Goal: Transaction & Acquisition: Download file/media

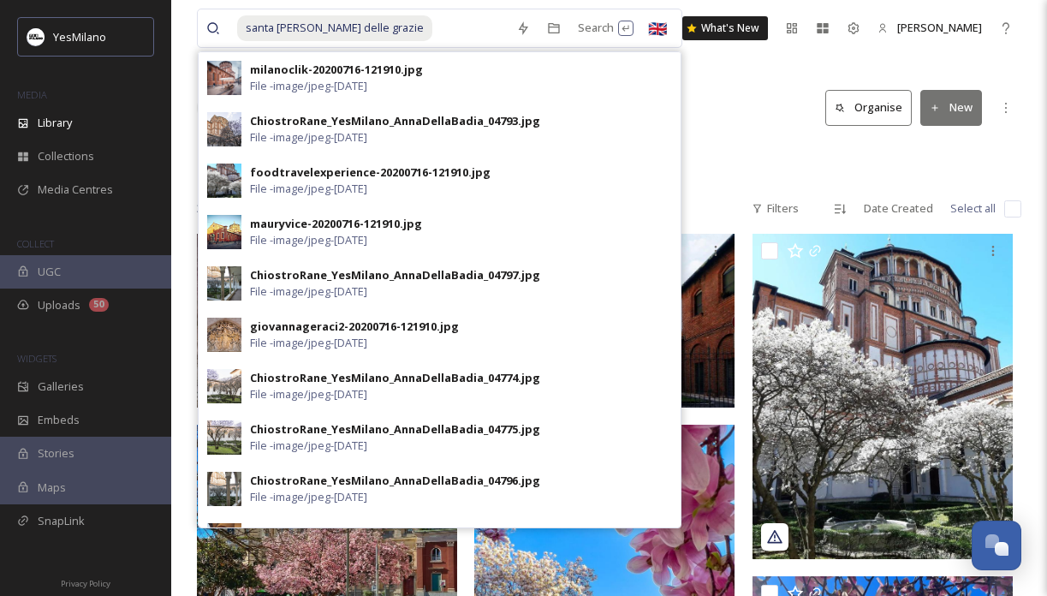
scroll to position [1039, 0]
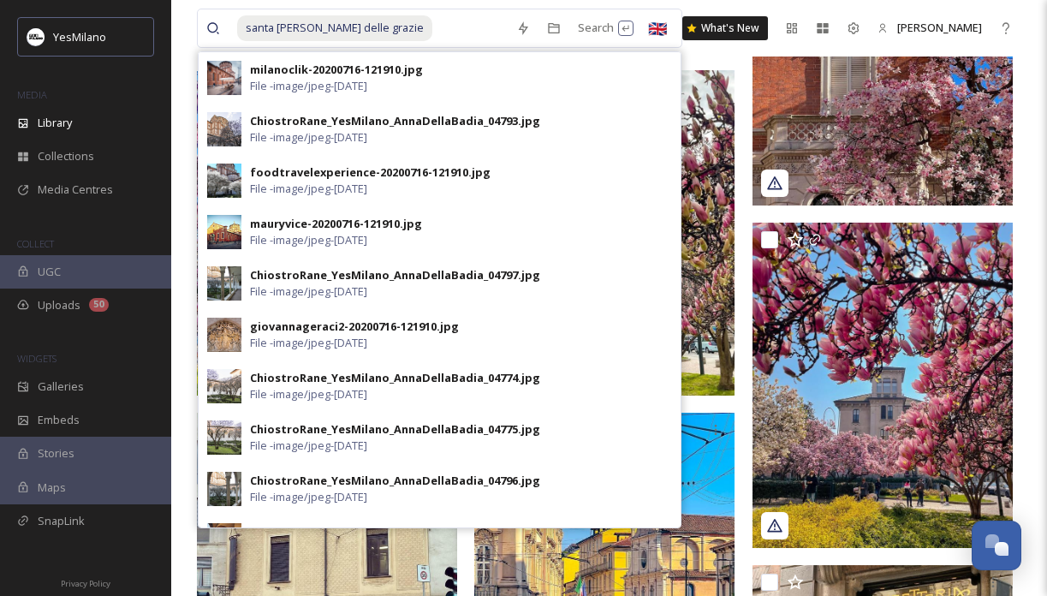
click at [434, 27] on input at bounding box center [471, 28] width 74 height 38
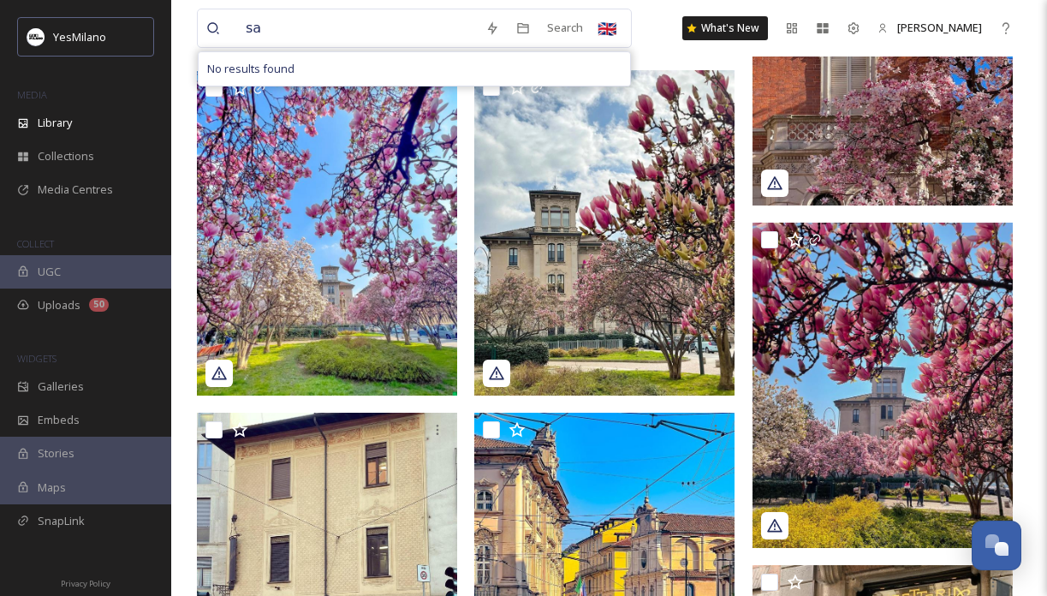
type input "s"
type input "treno"
click at [574, 19] on div "Search Press Enter to search" at bounding box center [588, 27] width 73 height 33
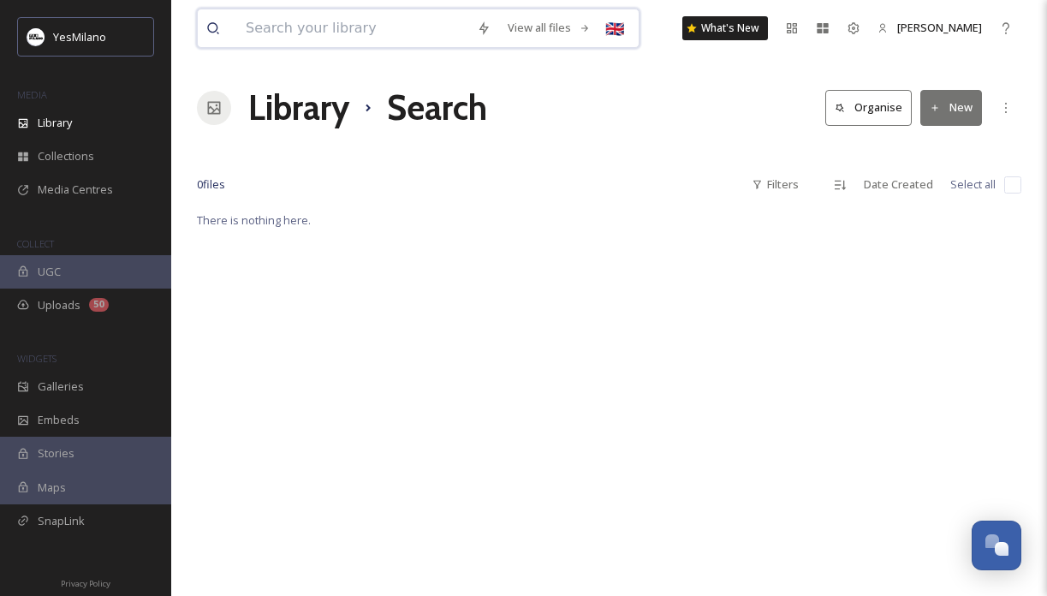
click at [392, 32] on input at bounding box center [352, 28] width 231 height 38
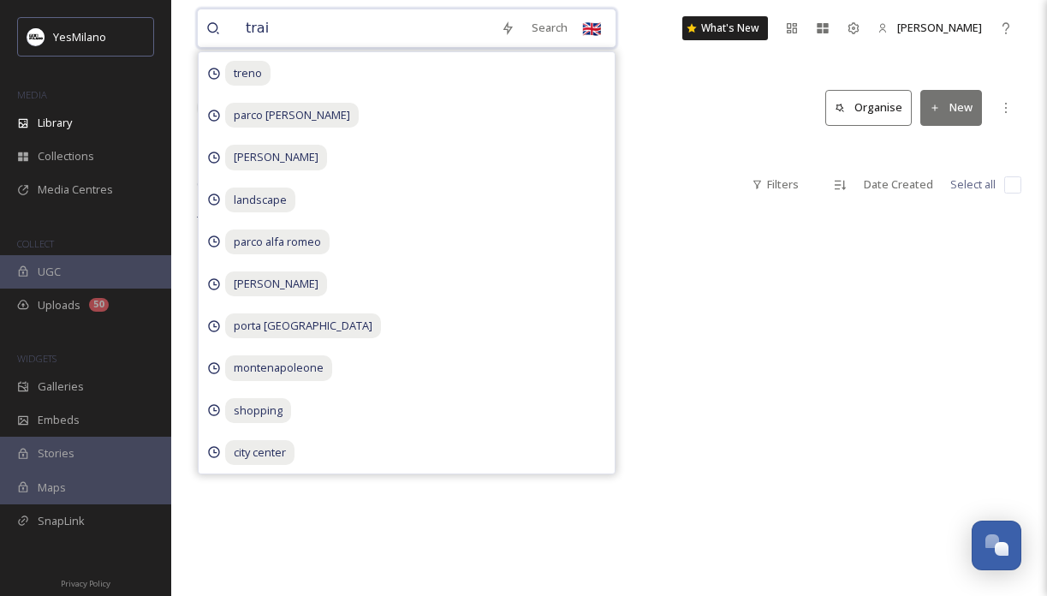
type input "train"
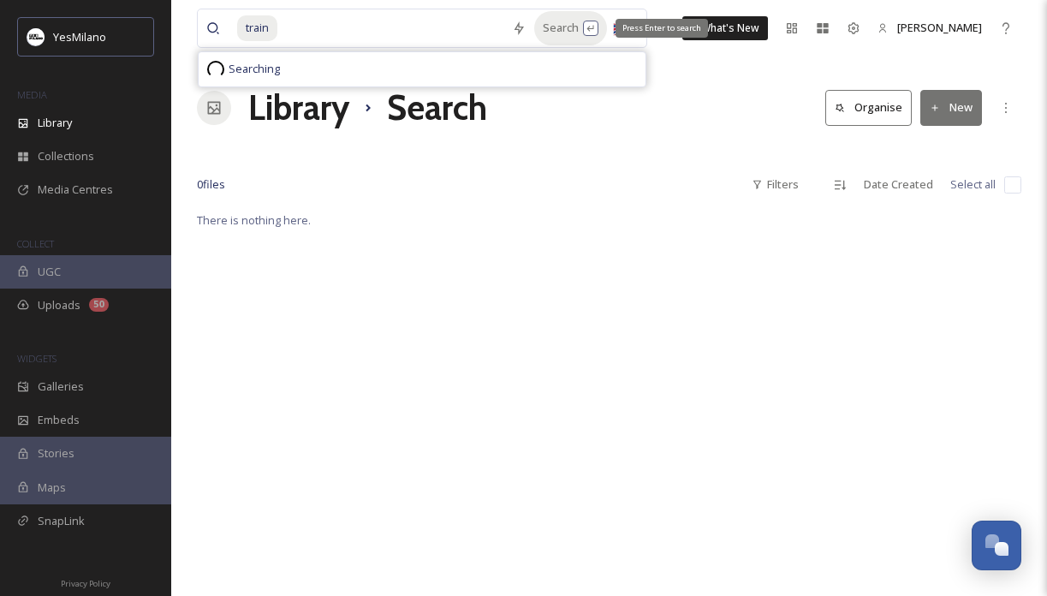
click at [550, 29] on div "Search Press Enter to search" at bounding box center [570, 27] width 73 height 33
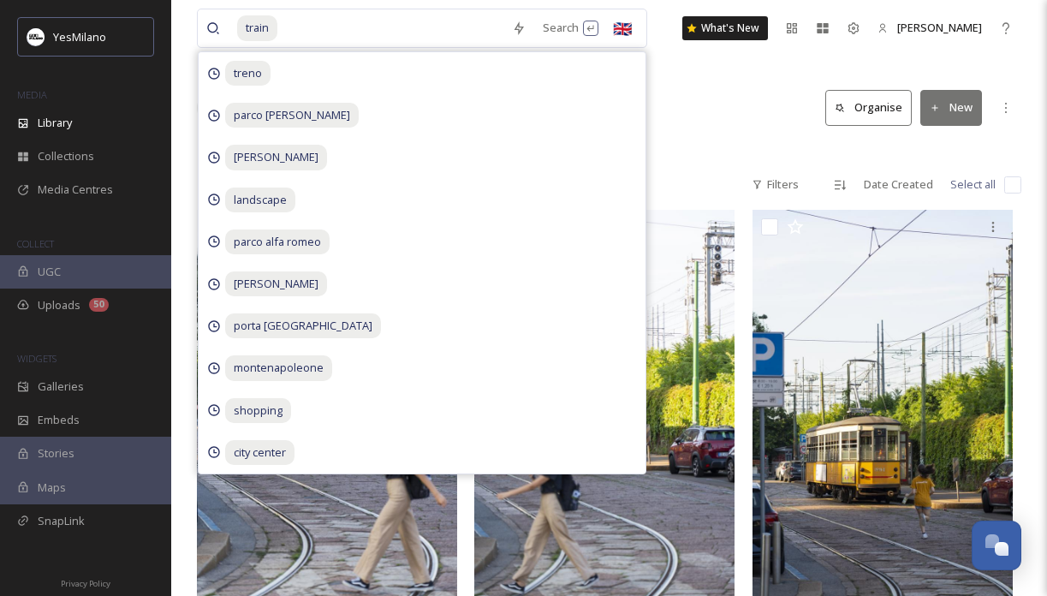
click at [689, 88] on div "Library Search Organise New" at bounding box center [609, 107] width 824 height 51
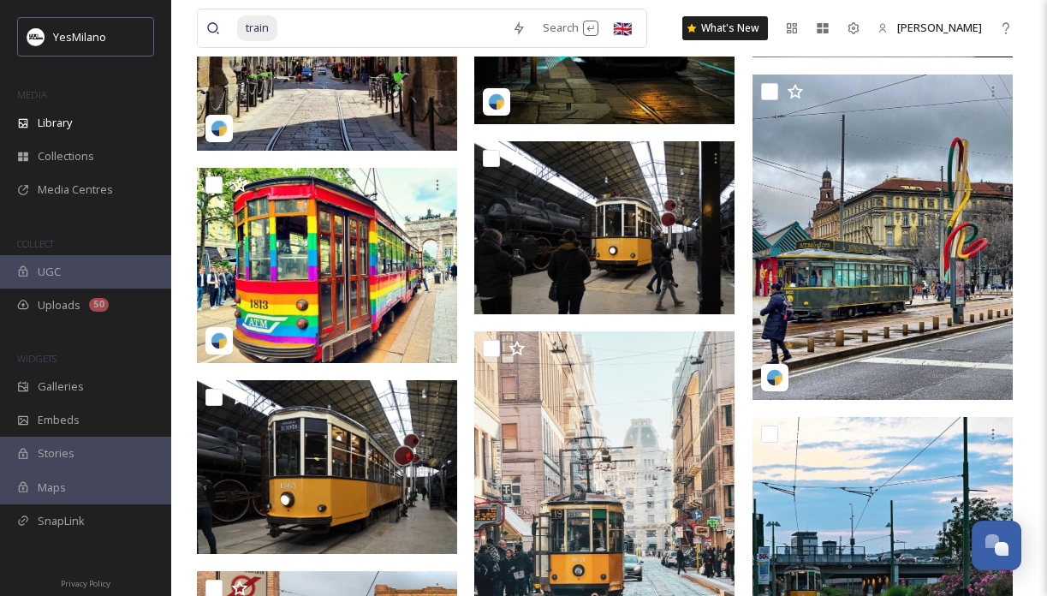
scroll to position [2201, 0]
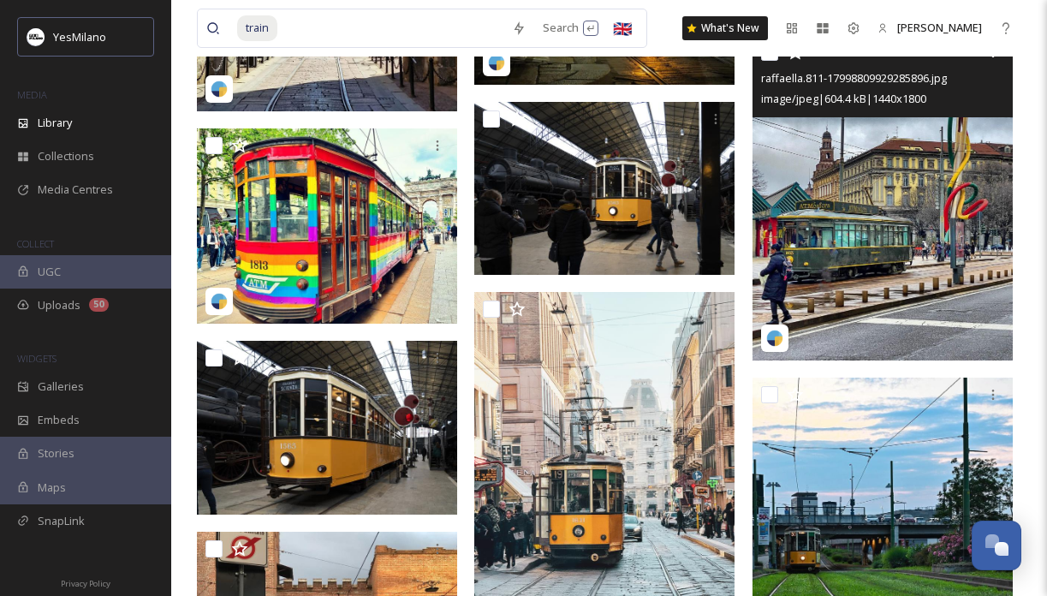
click at [830, 228] on img at bounding box center [883, 197] width 260 height 325
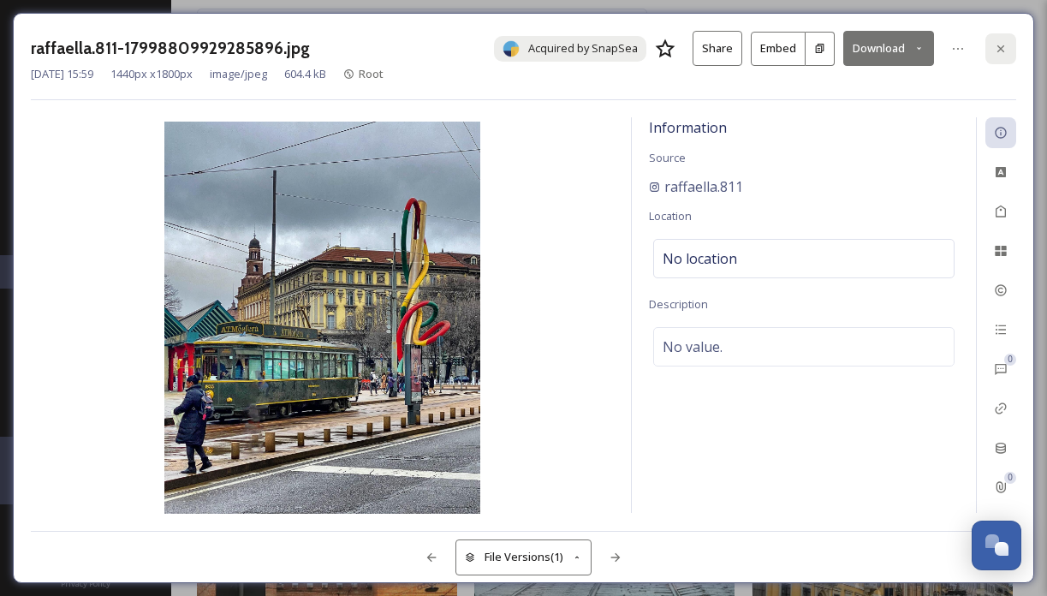
click at [994, 48] on icon at bounding box center [1001, 49] width 14 height 14
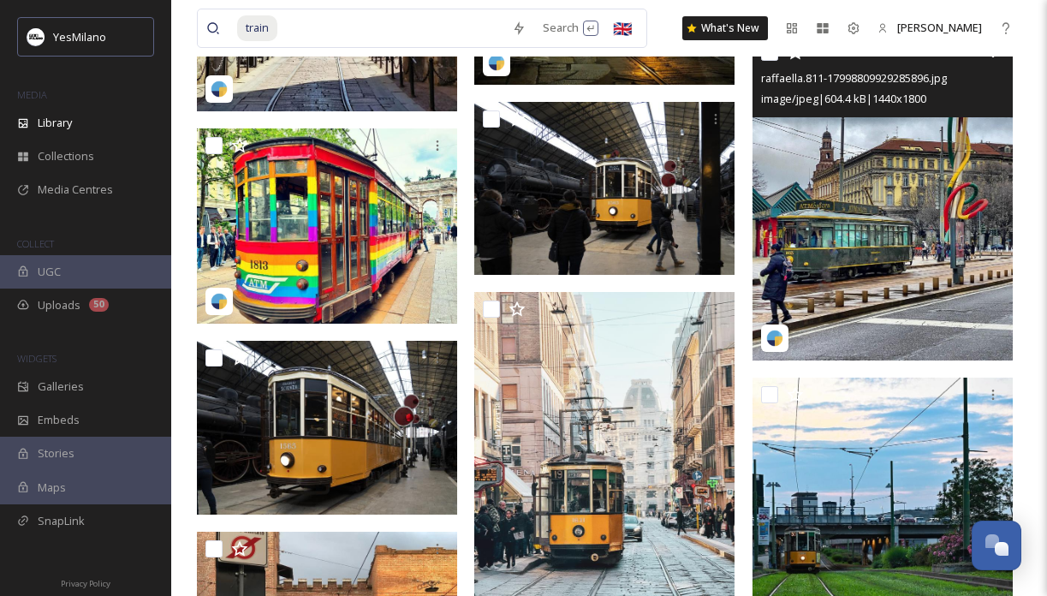
click at [866, 258] on img at bounding box center [883, 197] width 260 height 325
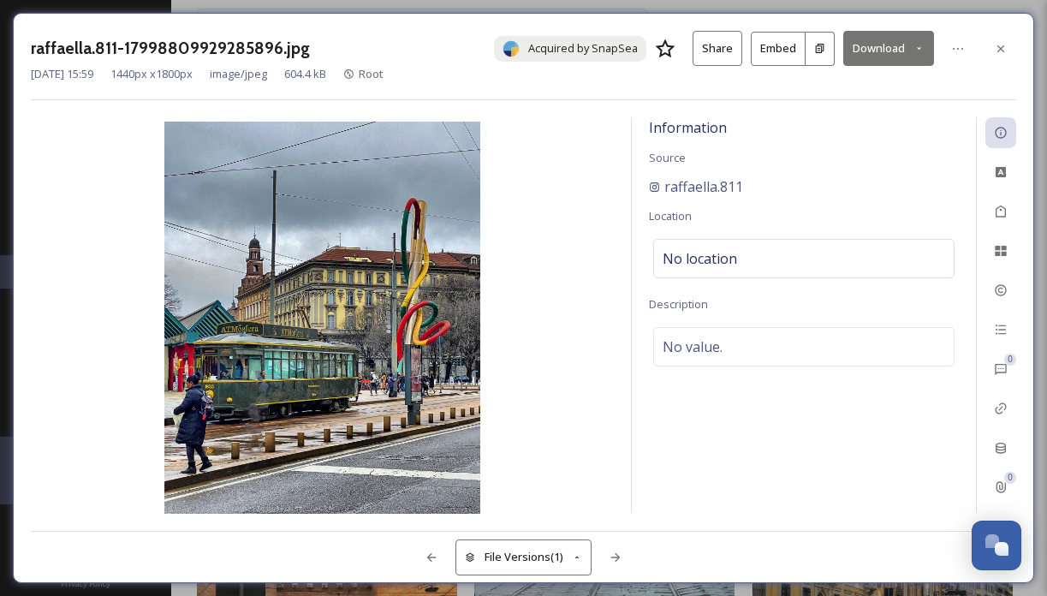
click at [894, 57] on button "Download" at bounding box center [888, 48] width 91 height 35
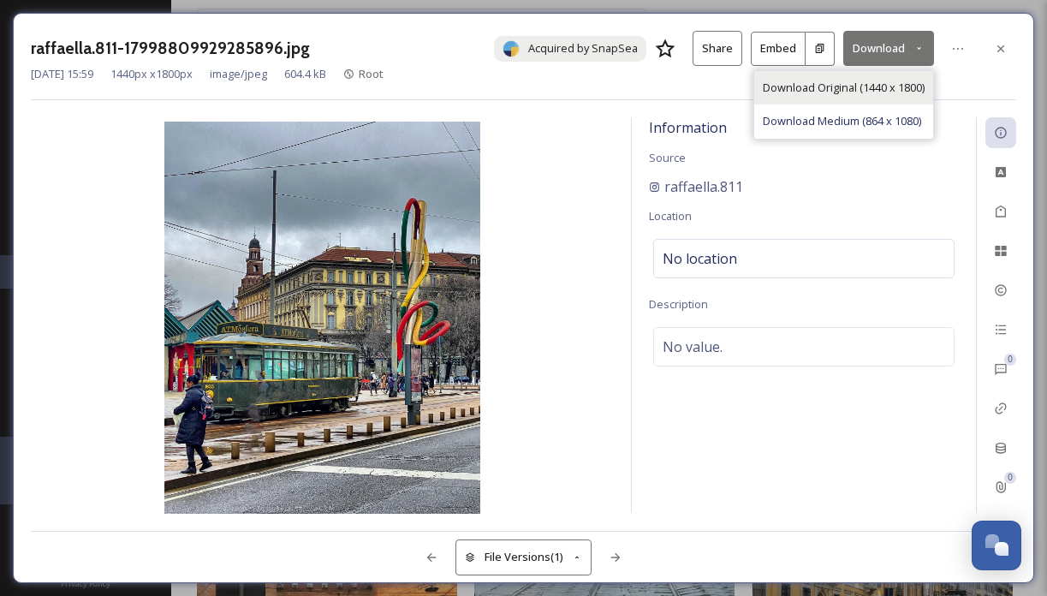
click at [905, 92] on span "Download Original (1440 x 1800)" at bounding box center [844, 88] width 162 height 16
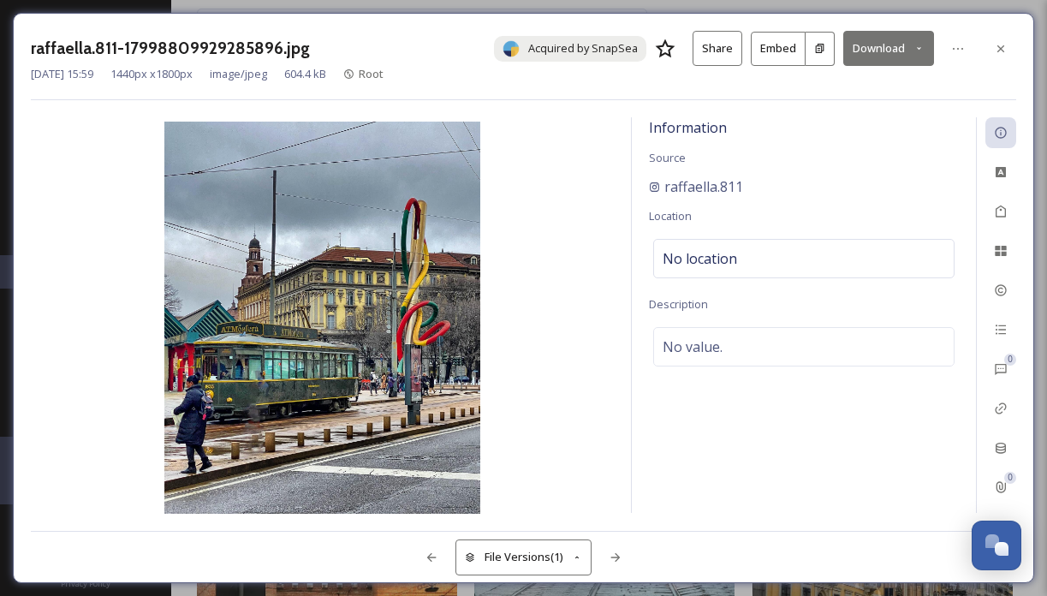
click at [997, 53] on icon at bounding box center [1001, 49] width 14 height 14
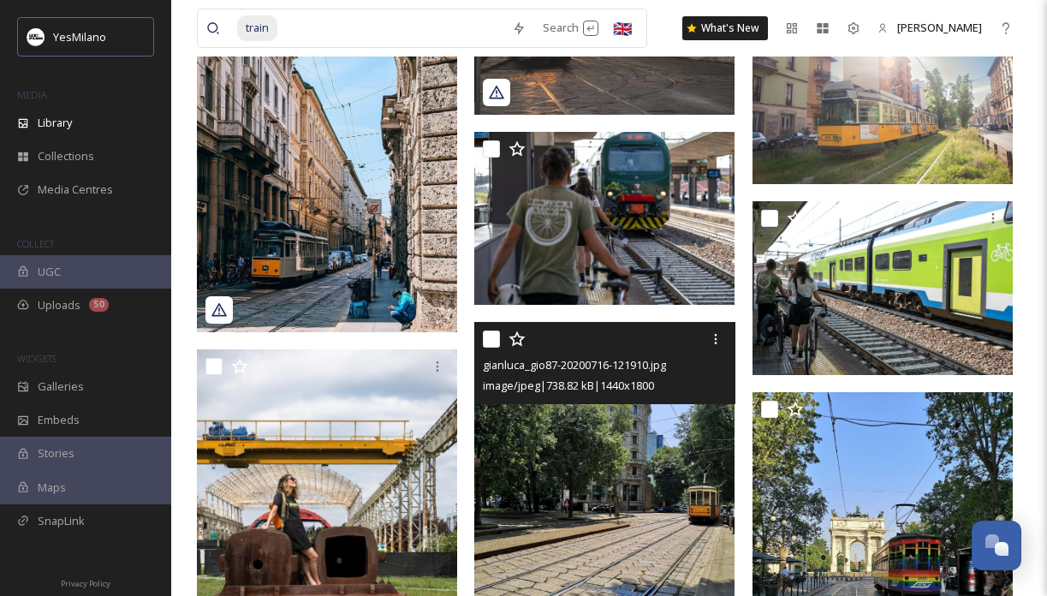
scroll to position [8214, 0]
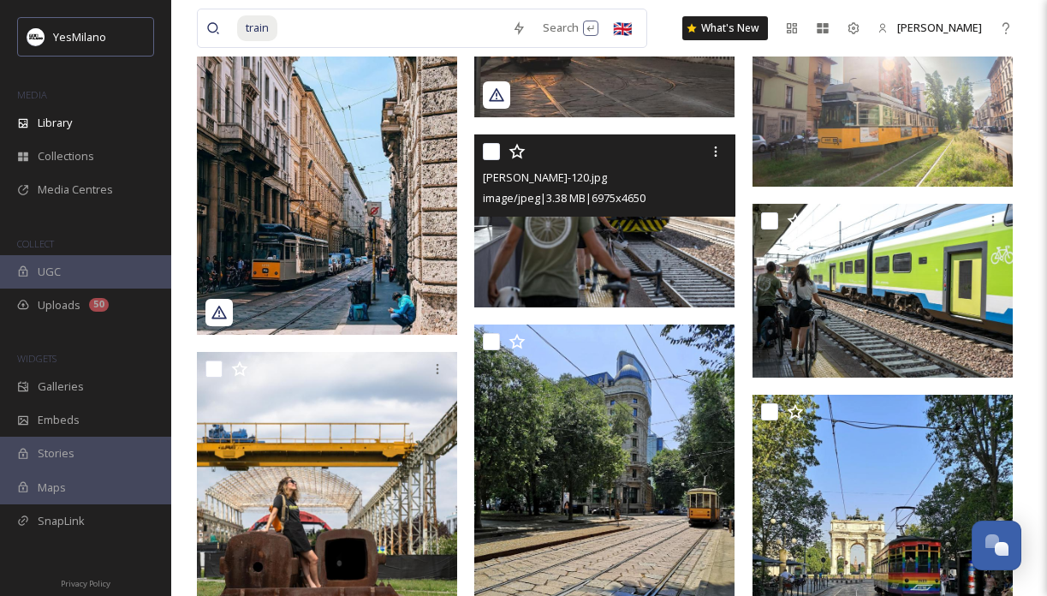
click at [653, 249] on img at bounding box center [604, 221] width 260 height 174
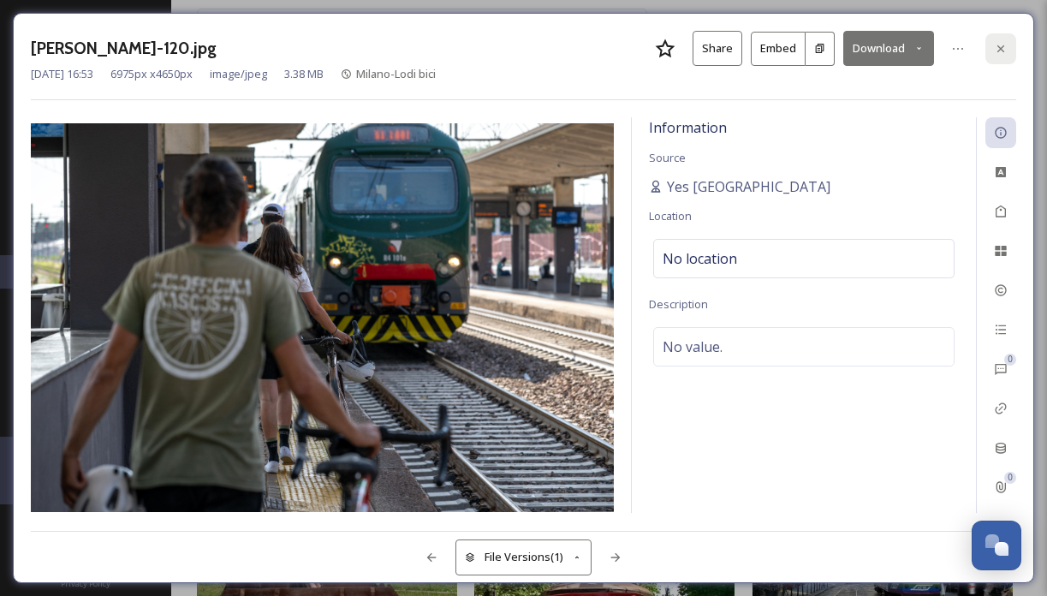
click at [1003, 37] on div at bounding box center [1000, 48] width 31 height 31
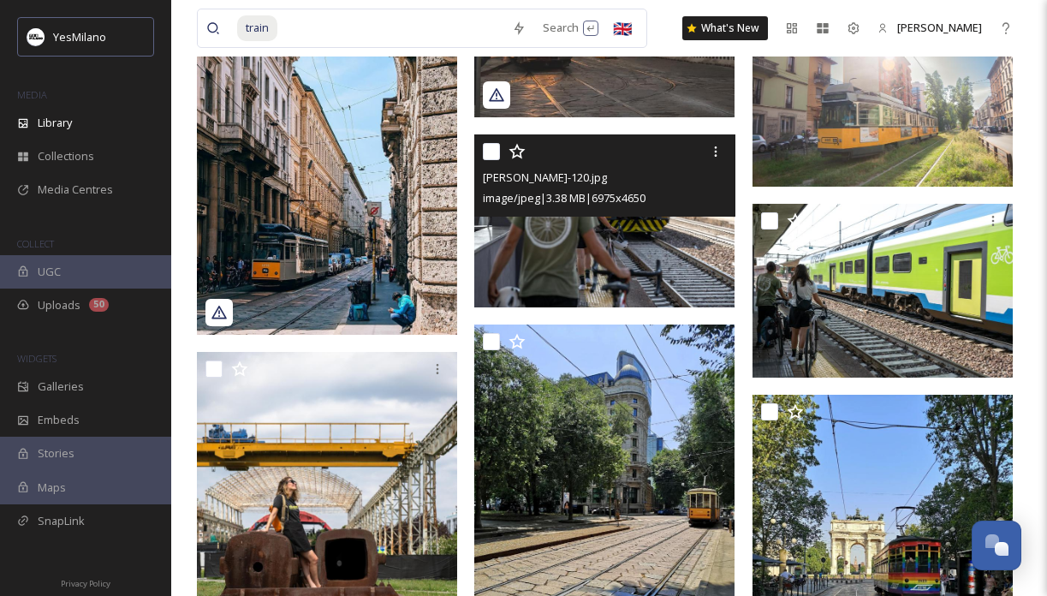
click at [686, 290] on img at bounding box center [604, 221] width 260 height 174
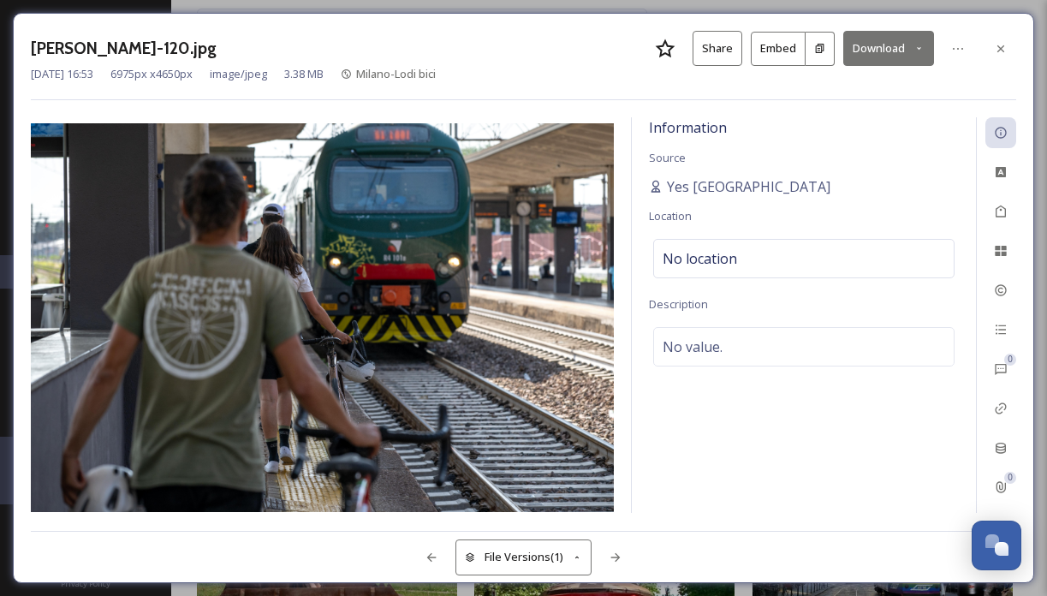
click at [905, 40] on button "Download" at bounding box center [888, 48] width 91 height 35
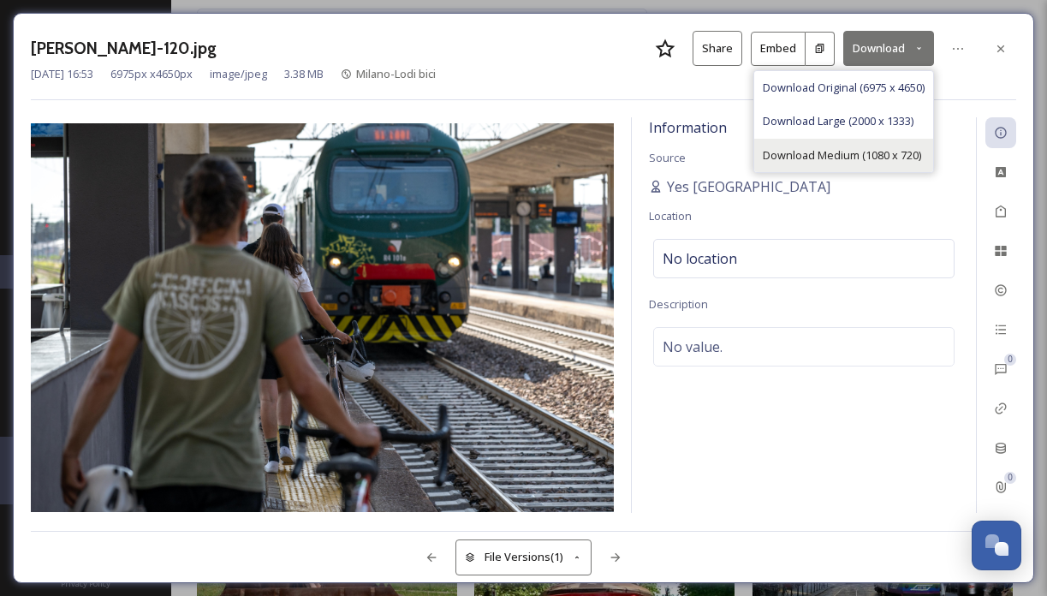
click at [916, 147] on span "Download Medium (1080 x 720)" at bounding box center [842, 155] width 158 height 16
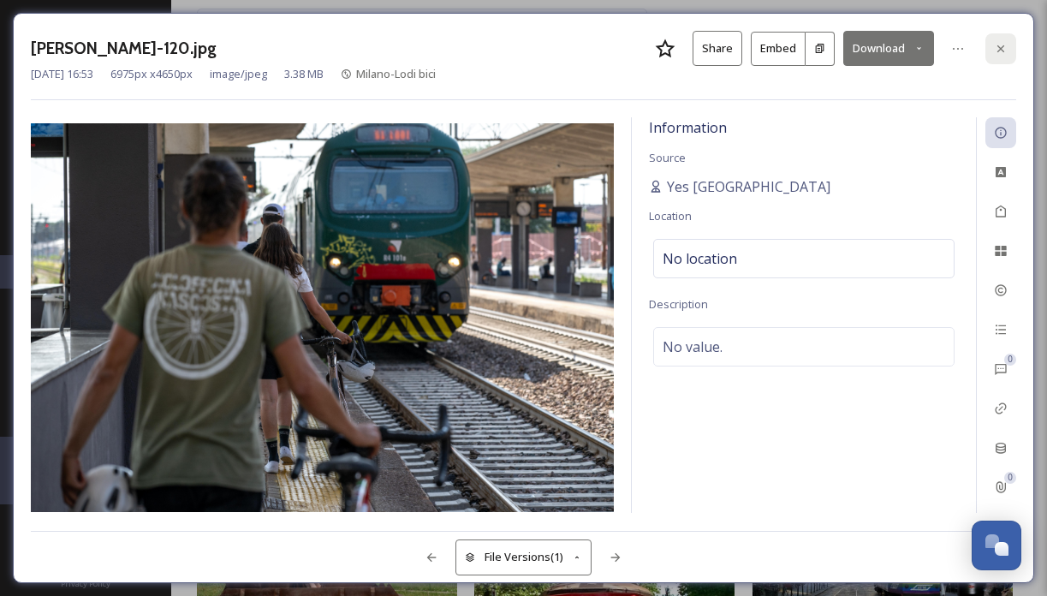
click at [1000, 45] on icon at bounding box center [1001, 49] width 14 height 14
